Goal: Transaction & Acquisition: Book appointment/travel/reservation

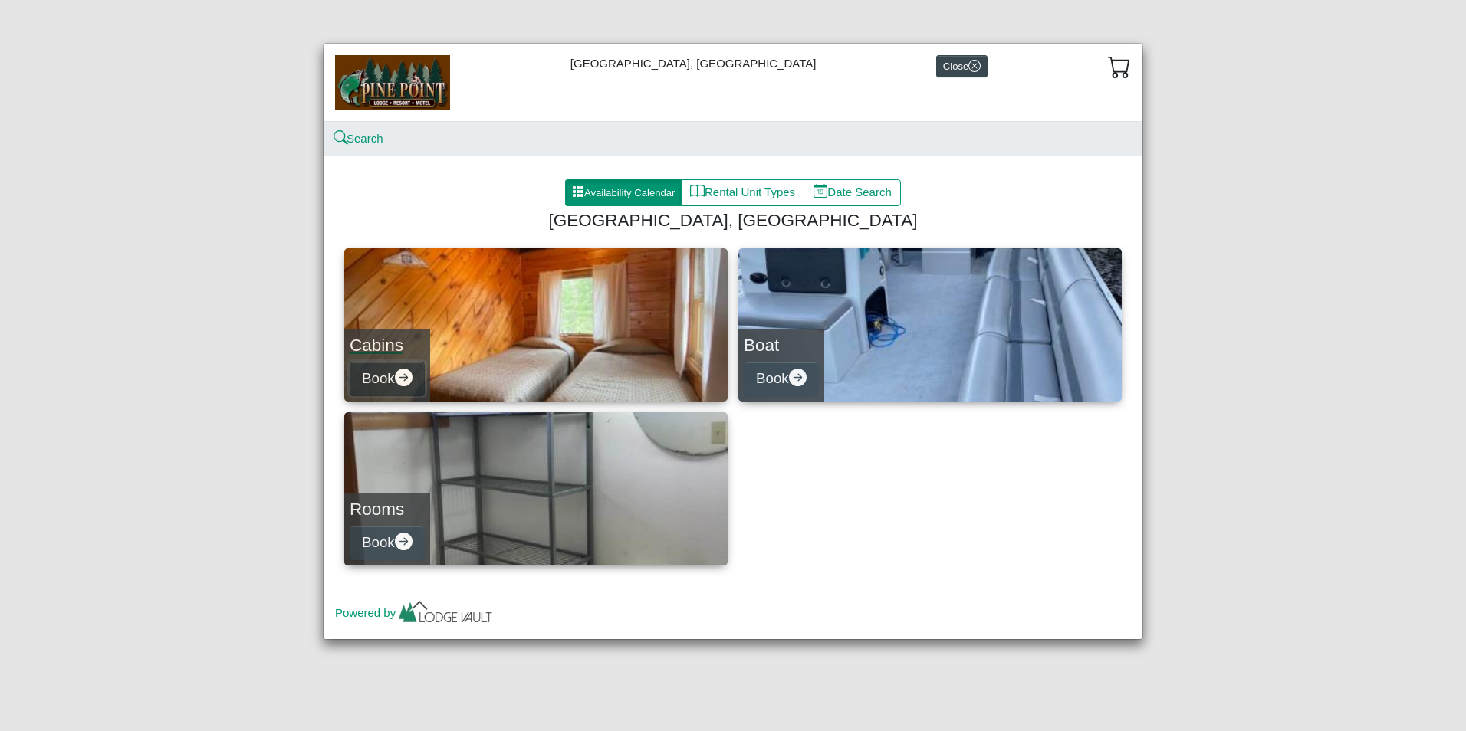
click at [384, 388] on button "Book" at bounding box center [387, 379] width 75 height 34
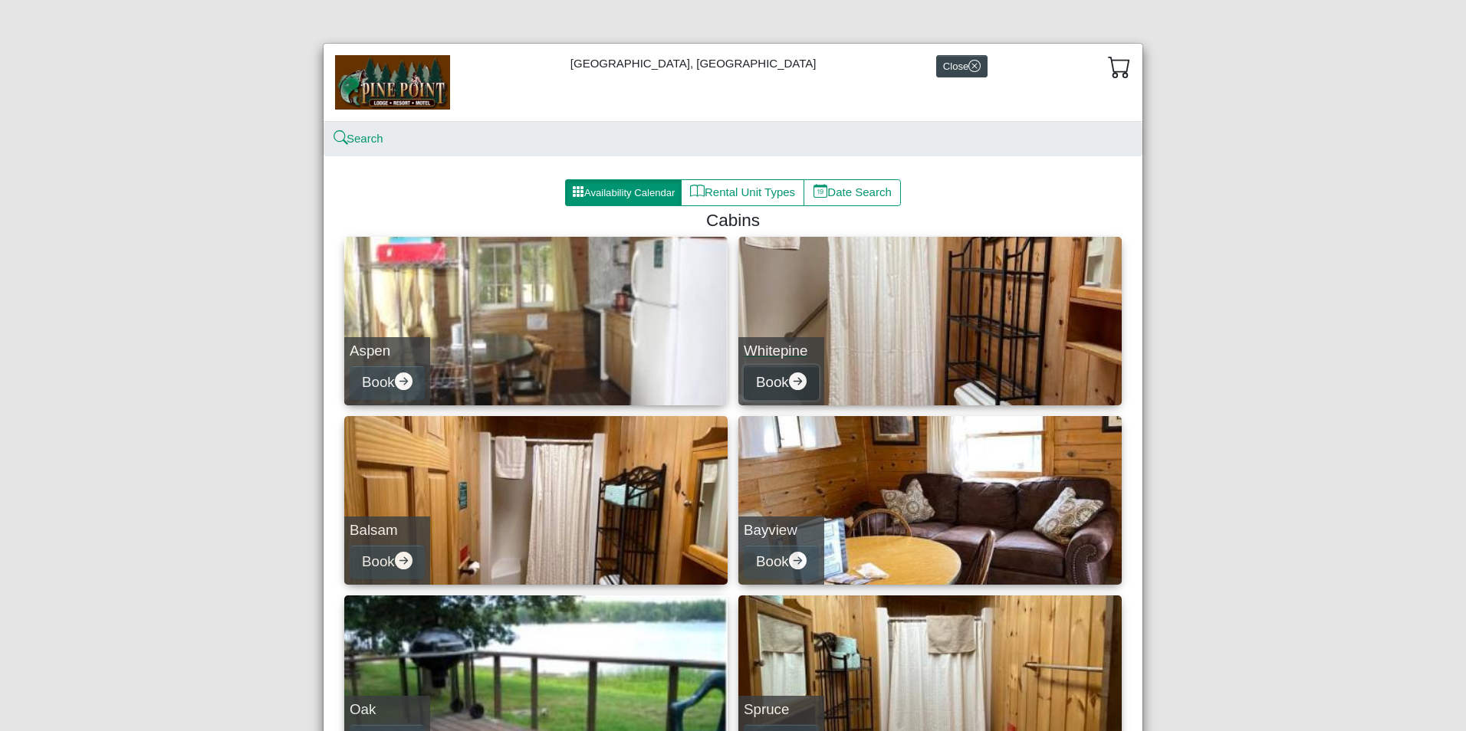
click at [759, 392] on button "Book" at bounding box center [780, 383] width 75 height 34
select select "*"
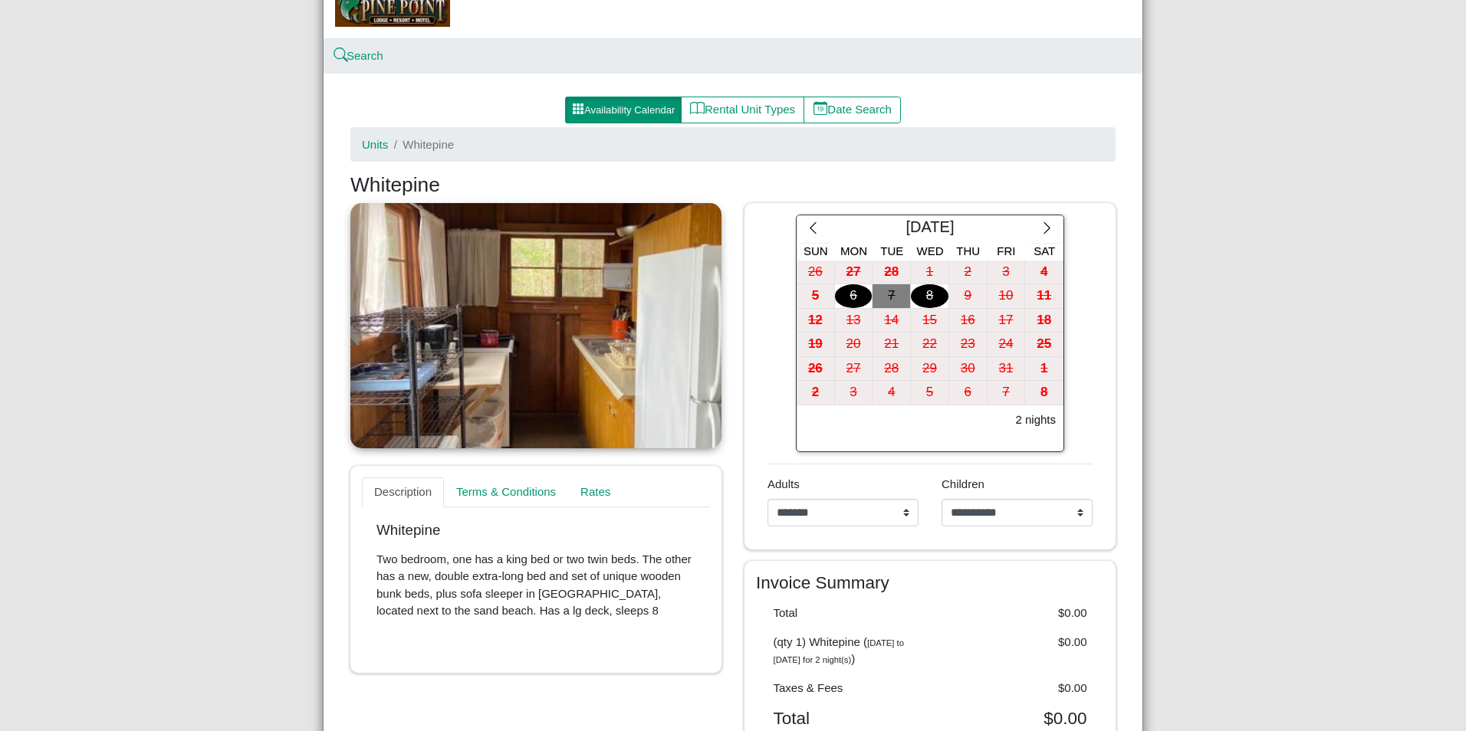
scroll to position [77, 0]
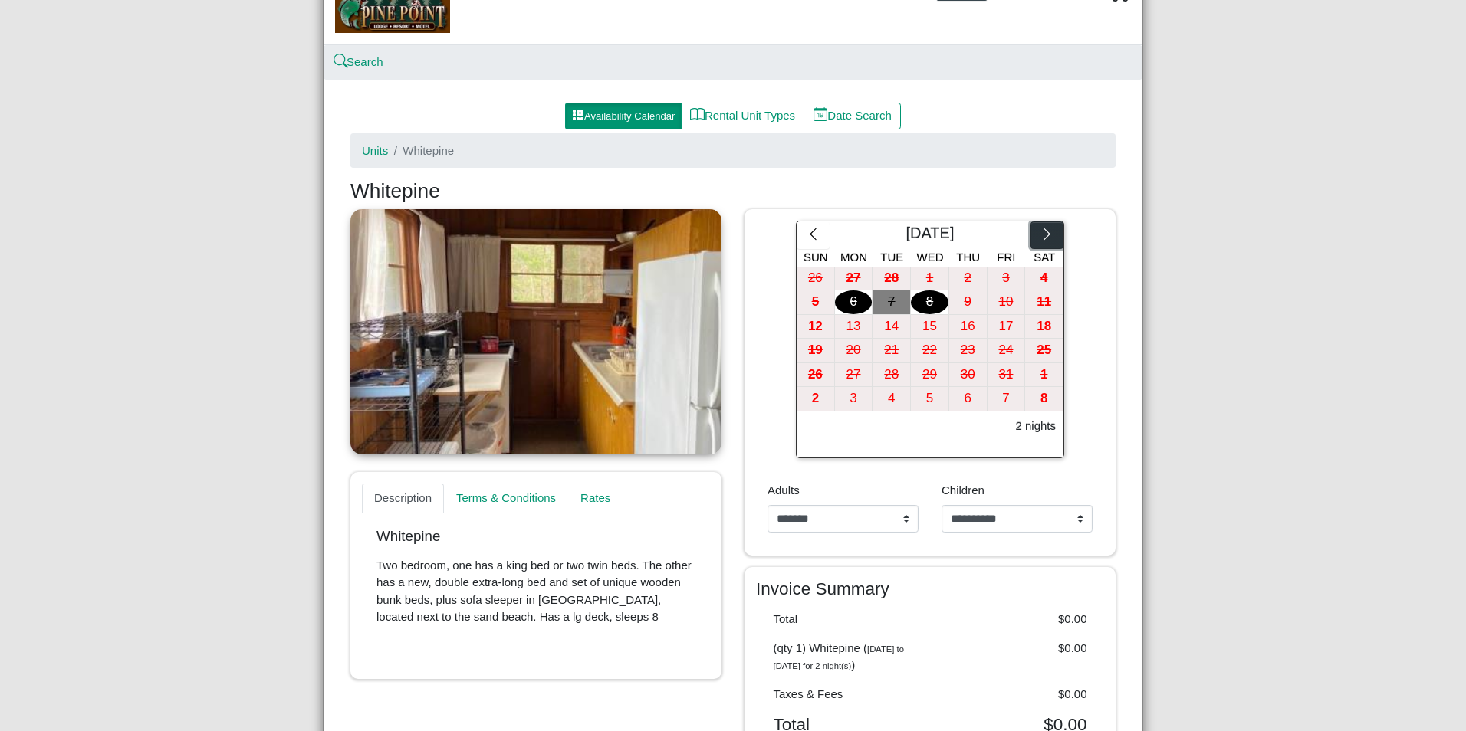
click at [1040, 241] on icon "chevron right" at bounding box center [1046, 234] width 15 height 15
